Goal: Task Accomplishment & Management: Use online tool/utility

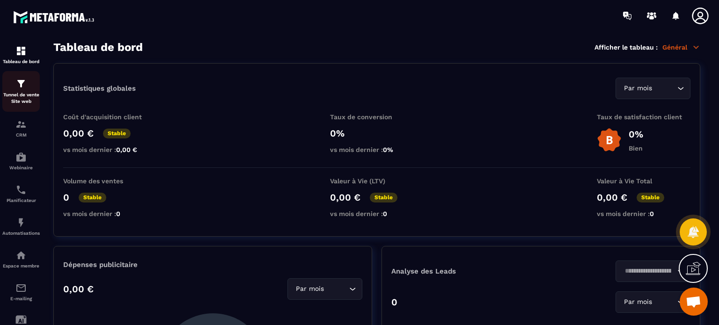
click at [21, 88] on img at bounding box center [20, 83] width 11 height 11
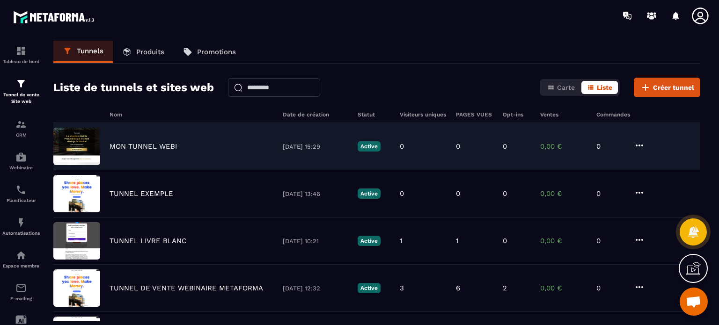
click at [146, 140] on div "MON TUNNEL WEBI [DATE] 15:29 Active 0 0 0 0,00 € 0" at bounding box center [376, 146] width 647 height 47
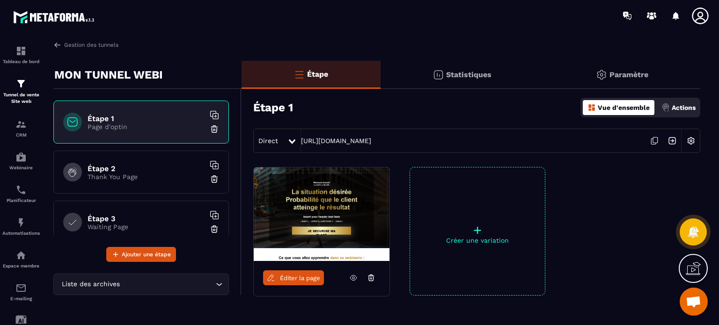
click at [313, 279] on span "Éditer la page" at bounding box center [300, 278] width 40 height 7
